Goal: Submit feedback/report problem

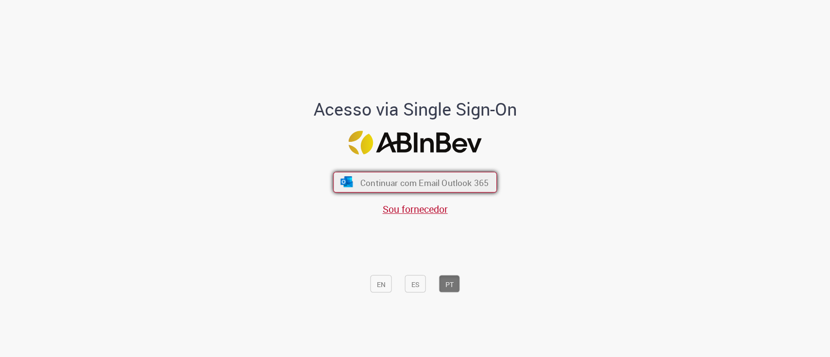
click at [373, 185] on font "Continuar com Email Outlook 365" at bounding box center [424, 182] width 128 height 11
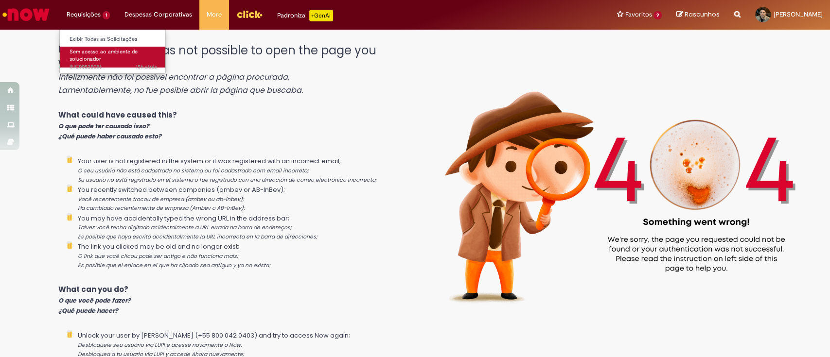
click at [97, 61] on span "Sem acesso ao ambiente de solucionador" at bounding box center [104, 55] width 68 height 15
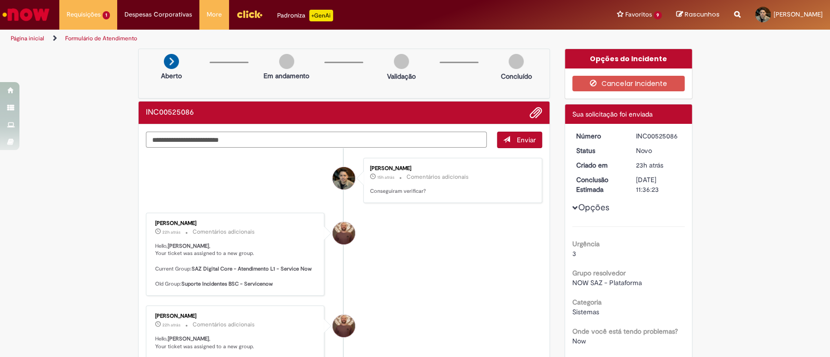
click at [276, 140] on textarea "Digite sua mensagem aqui..." at bounding box center [316, 140] width 341 height 17
click at [533, 110] on span "Adicionar anexos" at bounding box center [536, 113] width 12 height 12
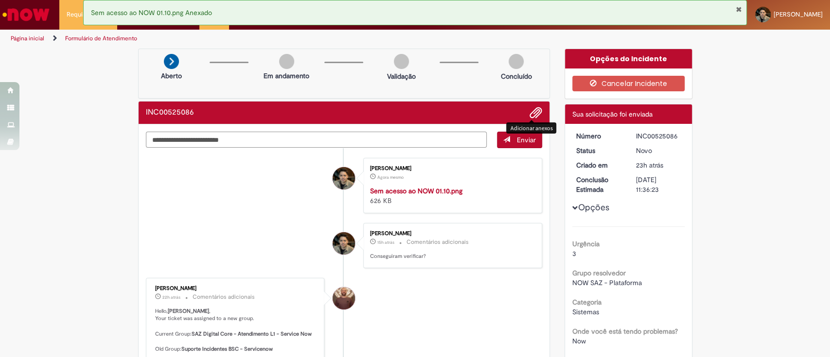
click at [307, 138] on textarea "Digite sua mensagem aqui..." at bounding box center [316, 140] width 341 height 17
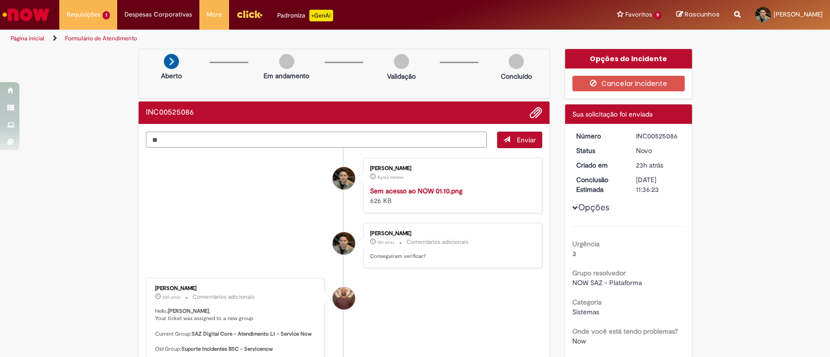
type textarea "*"
type textarea "**********"
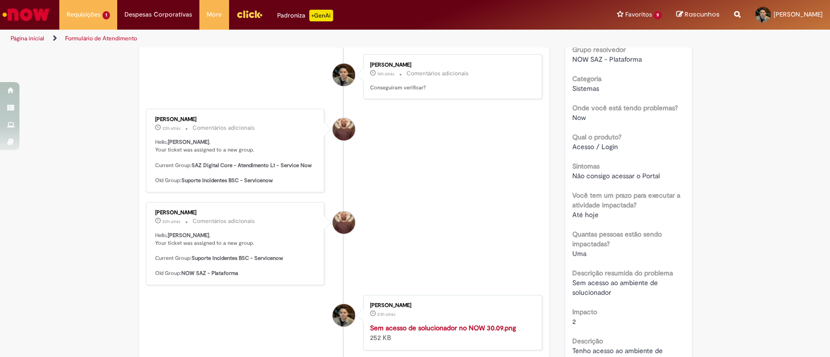
scroll to position [324, 0]
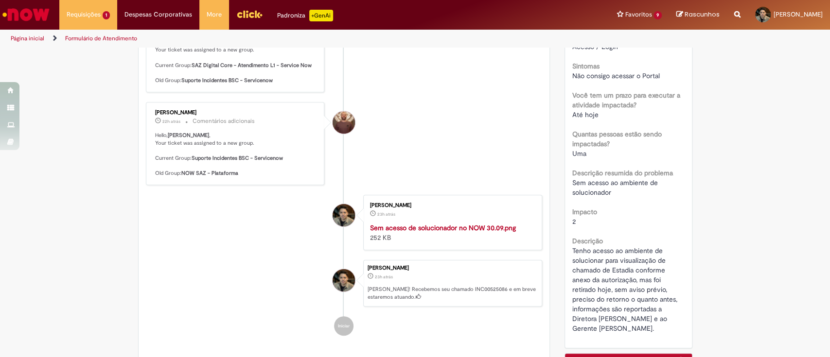
drag, startPoint x: 212, startPoint y: 114, endPoint x: 144, endPoint y: 111, distance: 68.1
click at [149, 89] on div "[PERSON_NAME] 22h atrás 22 horas atrás Comentários adicionais Hello, [PERSON_NA…" at bounding box center [235, 50] width 173 height 77
copy div "[PERSON_NAME]"
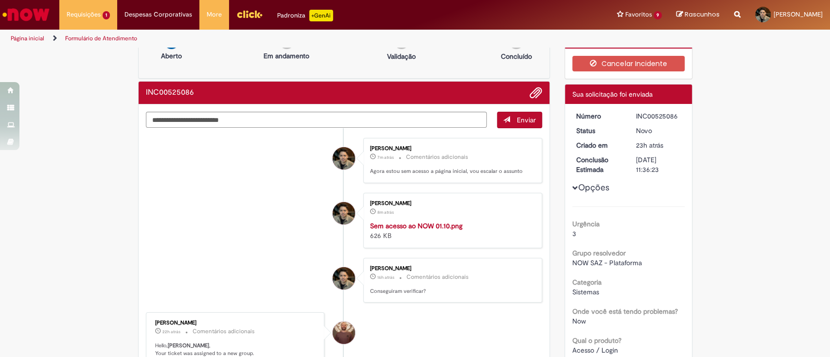
scroll to position [0, 0]
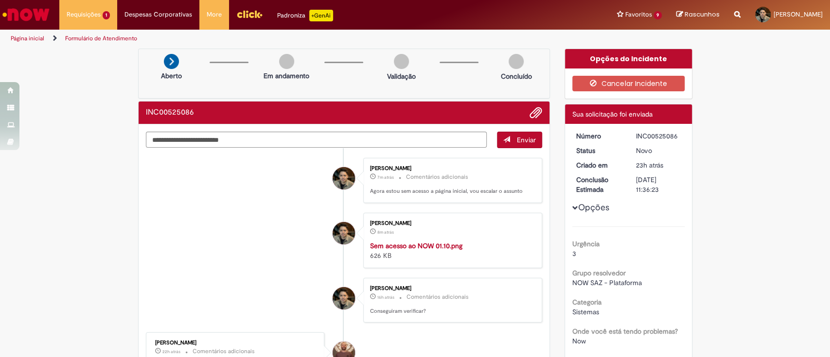
drag, startPoint x: 677, startPoint y: 135, endPoint x: 630, endPoint y: 139, distance: 47.3
click at [630, 139] on dd "INC00525086" at bounding box center [659, 136] width 60 height 10
copy div "INC00525086"
click at [187, 216] on li "[PERSON_NAME] 8m atrás 8 minutos atrás Sem acesso ao NOW 01.10.png 626 KB" at bounding box center [344, 240] width 397 height 55
